Goal: Transaction & Acquisition: Purchase product/service

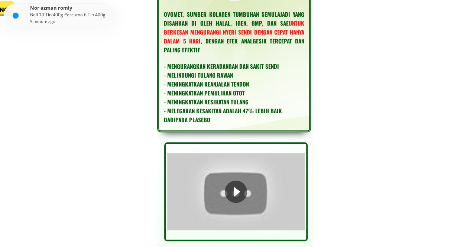
scroll to position [1561, 0]
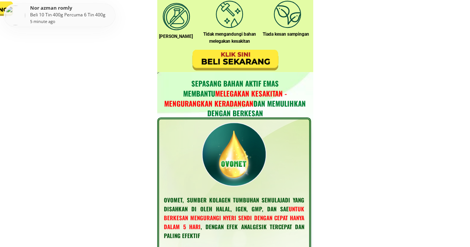
click at [227, 64] on div at bounding box center [235, 60] width 91 height 25
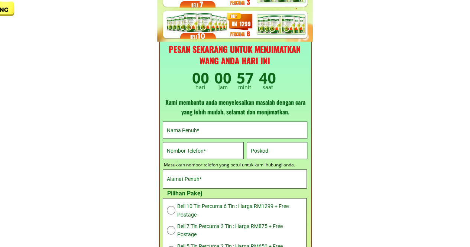
scroll to position [9099, 0]
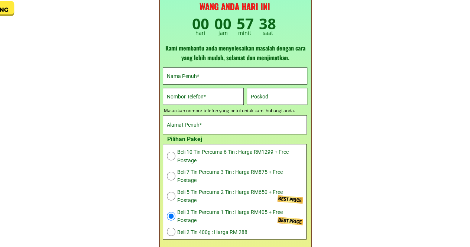
click at [279, 69] on input "text" at bounding box center [235, 76] width 140 height 16
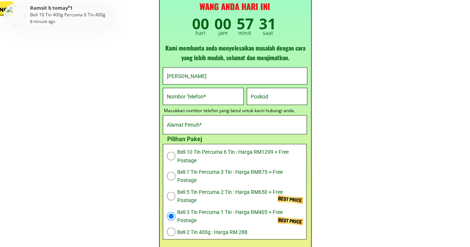
type input "[PERSON_NAME]"
click at [192, 98] on input "tel" at bounding box center [203, 96] width 77 height 16
click at [281, 96] on input "text" at bounding box center [277, 96] width 56 height 16
type input "84800"
drag, startPoint x: 199, startPoint y: 78, endPoint x: 153, endPoint y: 74, distance: 45.9
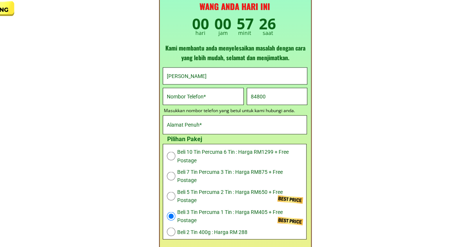
type input "Tey Giok Pek"
click at [221, 96] on input "tel" at bounding box center [203, 96] width 77 height 16
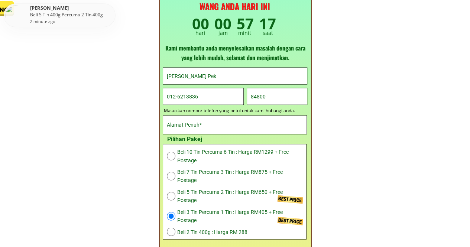
type input "012-6213836"
click at [235, 121] on input "text" at bounding box center [235, 125] width 140 height 18
type input "21, Jln. Wira 4, Tmn. Wira,"
select select "600:[GEOGRAPHIC_DATA]"
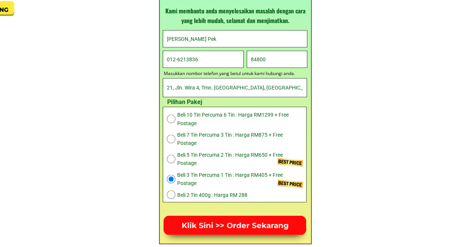
type input "21, Jln. Wira 4, Tmn. [GEOGRAPHIC_DATA], [GEOGRAPHIC_DATA], [GEOGRAPHIC_DATA], …"
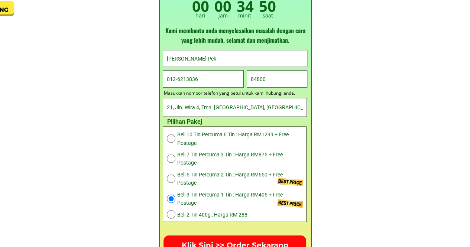
scroll to position [9105, 0]
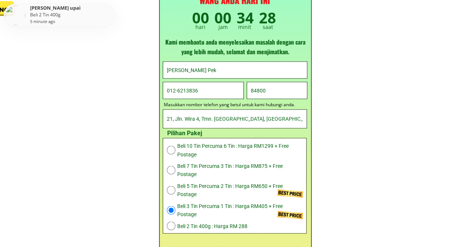
click at [213, 89] on input "012-6213836" at bounding box center [203, 90] width 77 height 16
click at [181, 90] on input "012-6213836" at bounding box center [203, 90] width 77 height 16
click at [208, 93] on input "012-6313836" at bounding box center [203, 90] width 77 height 16
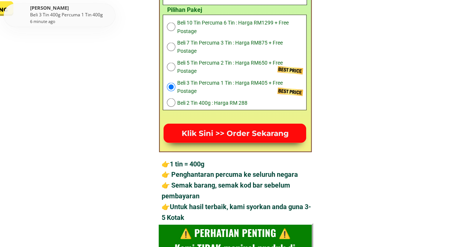
scroll to position [9216, 0]
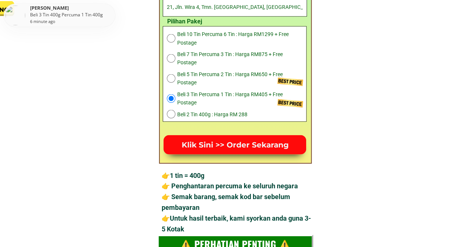
type input "012-6313836"
click at [230, 142] on p "Klik Sini >> Order Sekarang" at bounding box center [235, 145] width 143 height 20
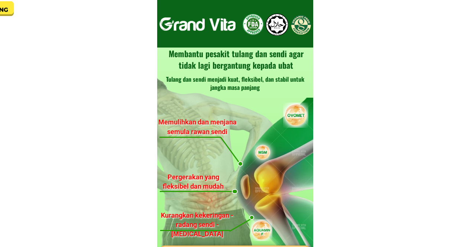
select select "600:[GEOGRAPHIC_DATA]"
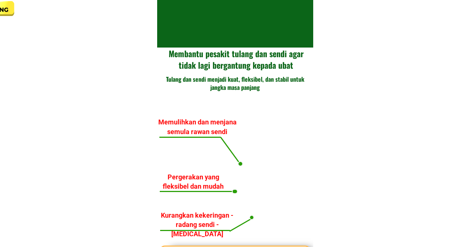
select select "600:[GEOGRAPHIC_DATA]"
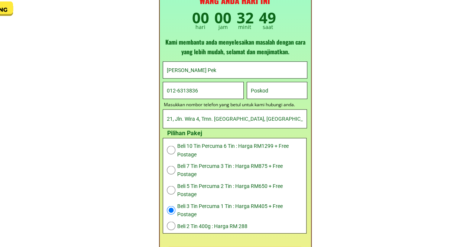
scroll to position [9105, 0]
click at [202, 90] on input "012-6313836" at bounding box center [203, 90] width 77 height 16
drag, startPoint x: 213, startPoint y: 91, endPoint x: 165, endPoint y: 89, distance: 48.7
click at [165, 89] on input "012-6313836" at bounding box center [203, 90] width 77 height 16
type input "011-26065377"
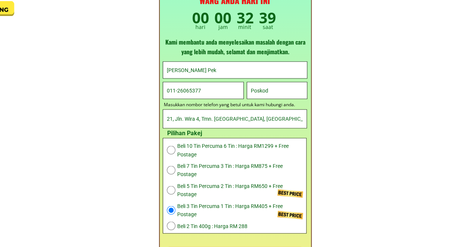
drag, startPoint x: 217, startPoint y: 67, endPoint x: 164, endPoint y: 66, distance: 53.5
click at [164, 66] on div "Tey Giok Pek" at bounding box center [235, 70] width 144 height 16
type input "[PERSON_NAME]"
click at [294, 94] on input "text" at bounding box center [277, 90] width 56 height 16
type input "8"
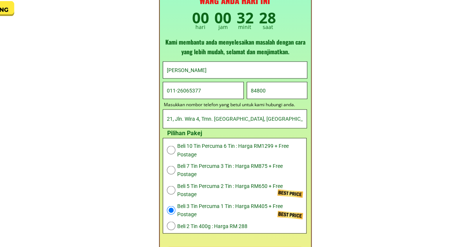
type input "84800"
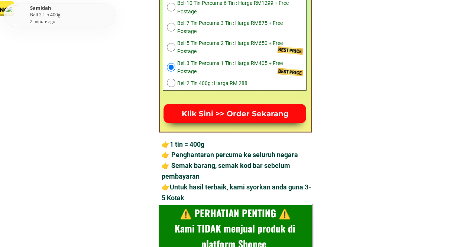
scroll to position [9253, 0]
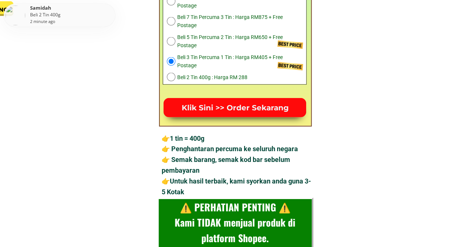
click at [242, 107] on p "Klik Sini >> Order Sekarang" at bounding box center [235, 108] width 143 height 20
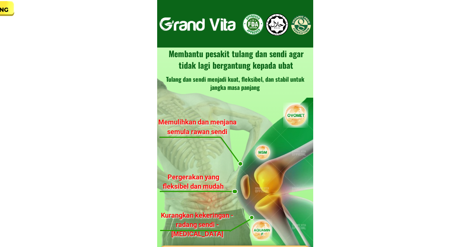
select select "600:[GEOGRAPHIC_DATA]"
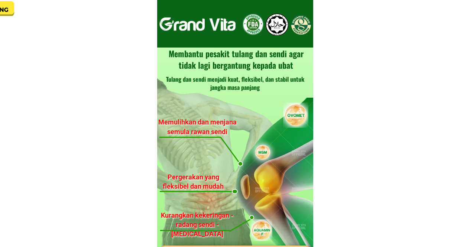
select select "600:[GEOGRAPHIC_DATA]"
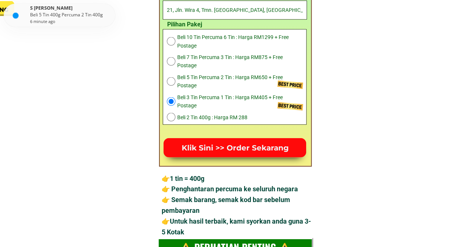
scroll to position [9142, 0]
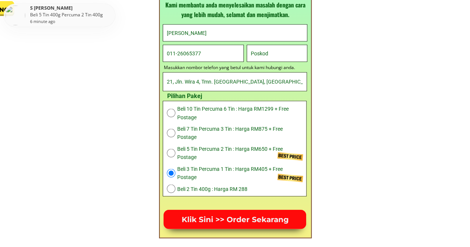
click at [206, 171] on span "Beli 3 Tin Percuma 1 Tin : Harga RM405 + Free Postage" at bounding box center [239, 173] width 125 height 17
click at [171, 171] on input "radio" at bounding box center [171, 173] width 9 height 9
click at [277, 52] on input "text" at bounding box center [277, 53] width 56 height 16
type input "84800"
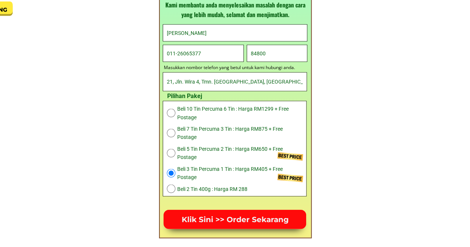
click at [216, 220] on p "Klik Sini >> Order Sekarang" at bounding box center [235, 219] width 143 height 19
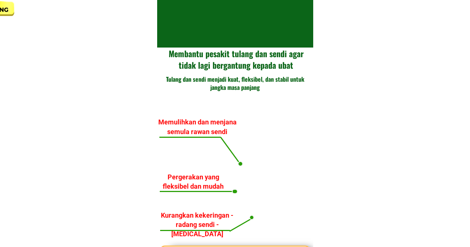
select select "600:[GEOGRAPHIC_DATA]"
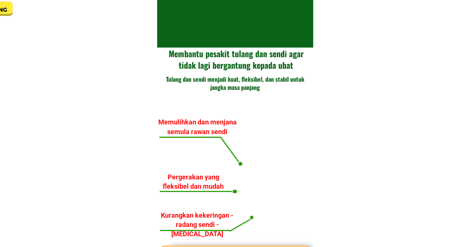
select select "600:[GEOGRAPHIC_DATA]"
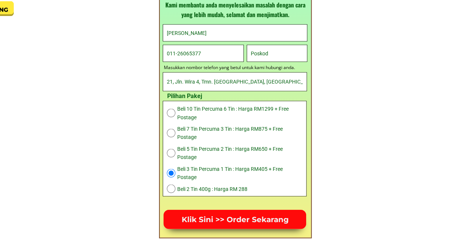
click at [166, 54] on input "011-26065377" at bounding box center [203, 53] width 77 height 16
click button "submit" at bounding box center [0, 0] width 0 height 0
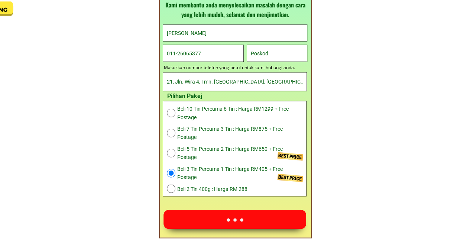
type input "=011-26065377"
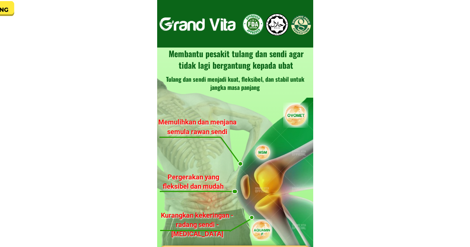
select select "600:[GEOGRAPHIC_DATA]"
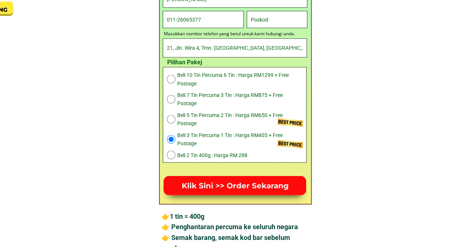
scroll to position [9142, 0]
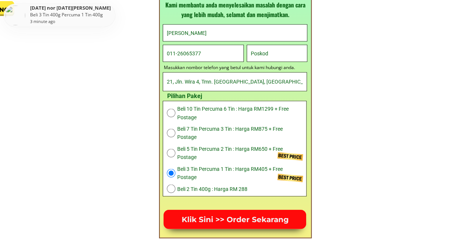
click at [165, 55] on input "011-26065377" at bounding box center [203, 53] width 77 height 16
type input "6011-26065377"
click at [256, 52] on input "text" at bounding box center [277, 53] width 56 height 16
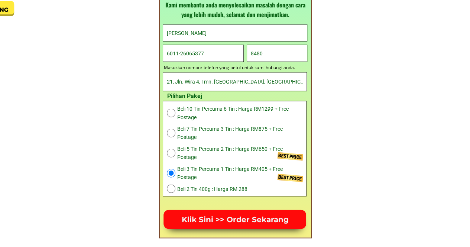
type input "84800"
click at [279, 54] on input "84800" at bounding box center [277, 53] width 56 height 16
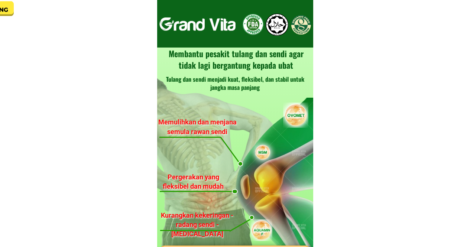
select select "600:[GEOGRAPHIC_DATA]"
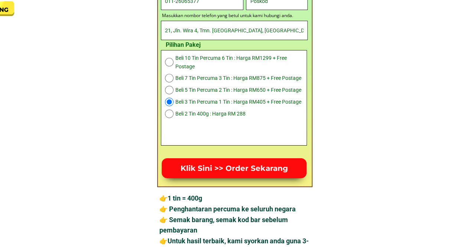
scroll to position [2490, 0]
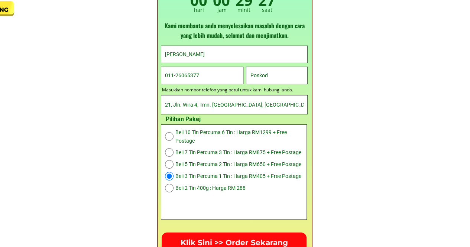
click at [265, 78] on input "text" at bounding box center [276, 75] width 57 height 17
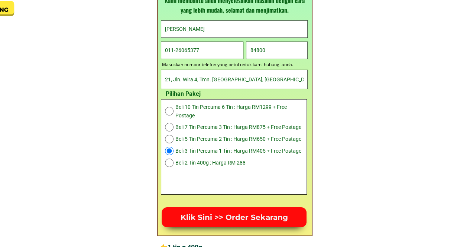
scroll to position [2527, 0]
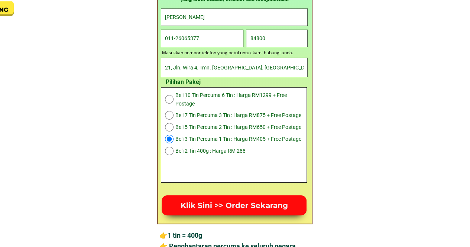
type input "84800"
click at [165, 39] on input "011-26065377" at bounding box center [202, 38] width 78 height 17
type input "6011-26065377"
click at [225, 200] on p "Klik Sini >> Order Sekarang" at bounding box center [234, 205] width 145 height 20
